Goal: Task Accomplishment & Management: Use online tool/utility

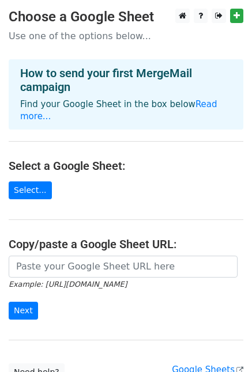
click at [20, 182] on link "Select..." at bounding box center [30, 191] width 43 height 18
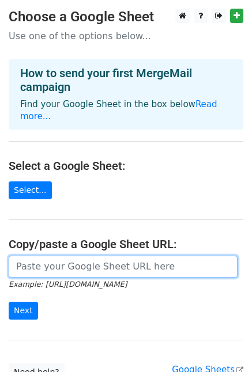
click at [53, 256] on input "url" at bounding box center [123, 267] width 229 height 22
paste input "[URL][DOMAIN_NAME]"
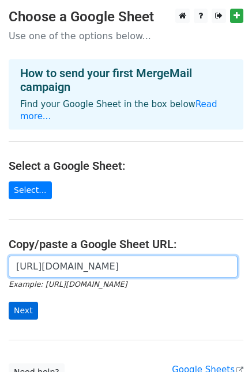
type input "[URL][DOMAIN_NAME]"
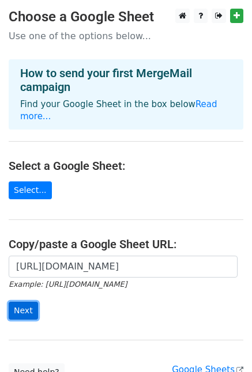
click at [22, 302] on input "Next" at bounding box center [23, 311] width 29 height 18
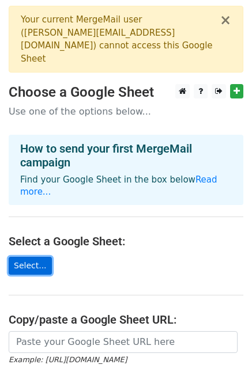
click at [24, 257] on link "Select..." at bounding box center [30, 266] width 43 height 18
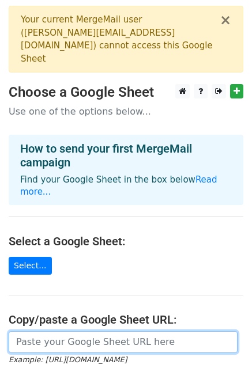
paste input "https://docs.google.com/spreadsheets/d/154NzggekCFwDuwQvPDPcenOl_yvKKKY8TWmCxIu…"
type input "https://docs.google.com/spreadsheets/d/154NzggekCFwDuwQvPDPcenOl_yvKKKY8TWmCxIu…"
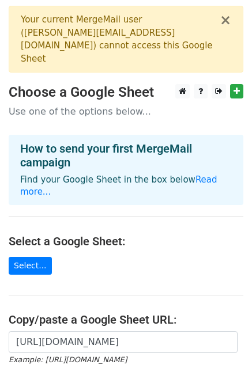
scroll to position [0, 0]
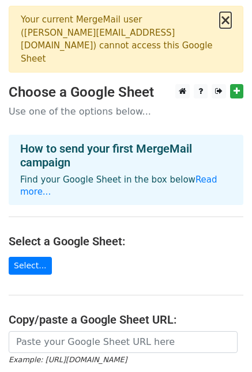
click at [227, 22] on button "×" at bounding box center [226, 20] width 12 height 14
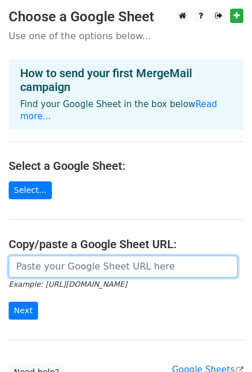
click at [57, 256] on input "url" at bounding box center [123, 267] width 229 height 22
paste input "[URL][DOMAIN_NAME]"
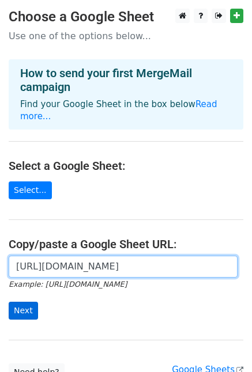
type input "[URL][DOMAIN_NAME]"
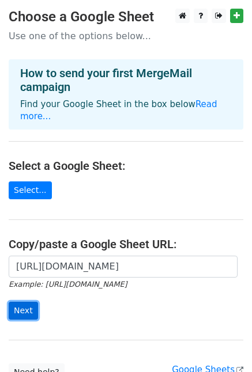
click at [21, 302] on input "Next" at bounding box center [23, 311] width 29 height 18
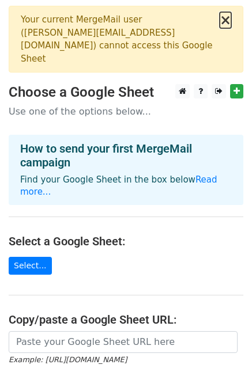
click at [226, 18] on button "×" at bounding box center [226, 20] width 12 height 14
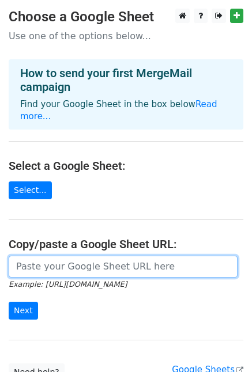
click at [30, 256] on input "url" at bounding box center [123, 267] width 229 height 22
paste input "https://docs.google.com/spreadsheets/d/154NzggekCFwDuwQvPDPcenOl_yvKKKY8TWmCxIu…"
type input "https://docs.google.com/spreadsheets/d/154NzggekCFwDuwQvPDPcenOl_yvKKKY8TWmCxIu…"
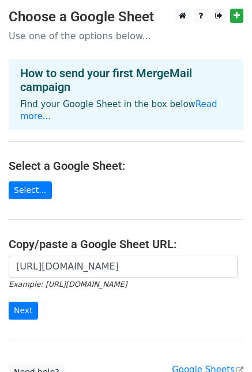
scroll to position [0, 0]
click at [22, 302] on input "Next" at bounding box center [23, 311] width 29 height 18
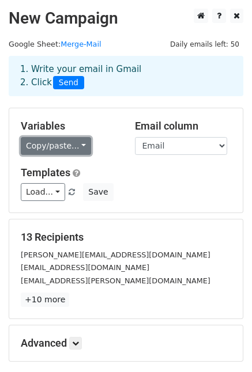
click at [54, 145] on link "Copy/paste..." at bounding box center [56, 146] width 70 height 18
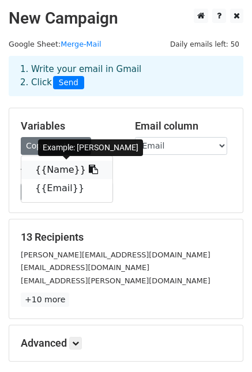
click at [50, 169] on link "{{Name}}" at bounding box center [66, 170] width 91 height 18
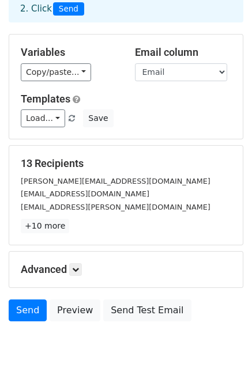
scroll to position [120, 0]
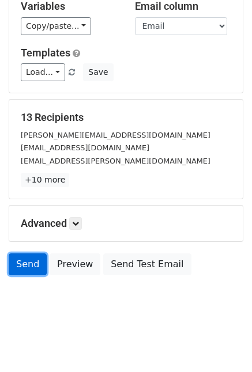
click at [24, 260] on link "Send" at bounding box center [28, 265] width 38 height 22
click at [28, 262] on link "Send" at bounding box center [28, 265] width 38 height 22
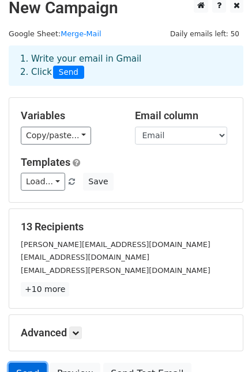
scroll to position [0, 0]
